Goal: Task Accomplishment & Management: Manage account settings

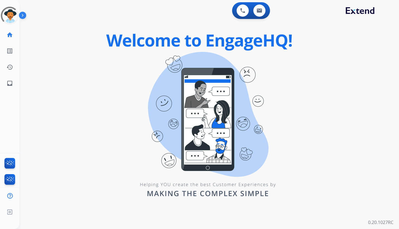
click at [20, 14] on img at bounding box center [23, 16] width 9 height 11
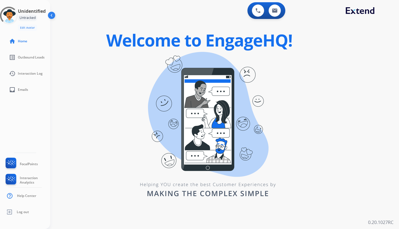
click at [73, 85] on div "0 Voice Interactions 0 Email Interactions swap_horiz Break voice bridge close_f…" at bounding box center [224, 114] width 349 height 229
click at [25, 210] on span "Log out" at bounding box center [23, 212] width 12 height 4
click at [18, 211] on span "Log out" at bounding box center [23, 212] width 12 height 4
